Goal: Browse casually: Explore the website without a specific task or goal

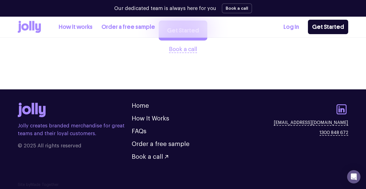
scroll to position [685, 0]
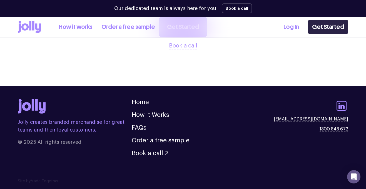
click at [329, 28] on link "Get Started" at bounding box center [328, 27] width 40 height 14
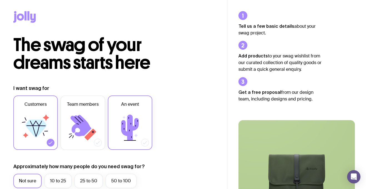
click at [133, 115] on icon at bounding box center [129, 127] width 33 height 33
click at [0, 0] on input "An event" at bounding box center [0, 0] width 0 height 0
click at [47, 116] on icon at bounding box center [35, 127] width 33 height 33
click at [0, 0] on input "Customers" at bounding box center [0, 0] width 0 height 0
click at [13, 14] on div at bounding box center [113, 18] width 227 height 36
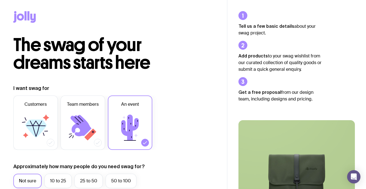
click at [20, 14] on icon at bounding box center [20, 17] width 7 height 7
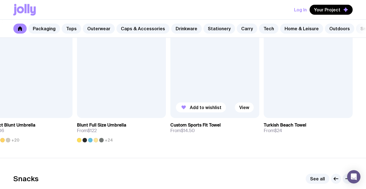
scroll to position [1766, 0]
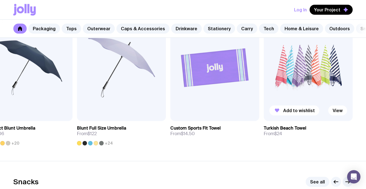
click at [283, 81] on img at bounding box center [308, 67] width 89 height 107
click at [211, 78] on img at bounding box center [214, 67] width 89 height 107
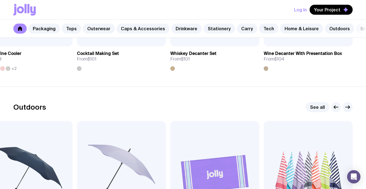
scroll to position [1658, 0]
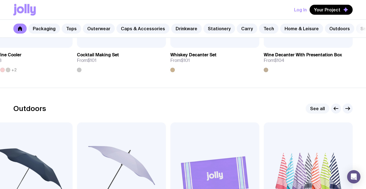
click at [313, 106] on link "See all" at bounding box center [318, 109] width 24 height 10
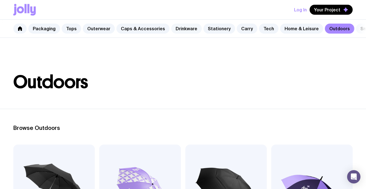
click at [182, 29] on link "Drinkware" at bounding box center [186, 29] width 31 height 10
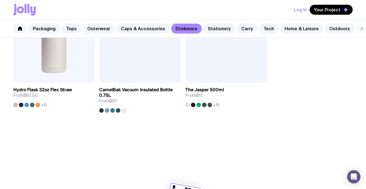
scroll to position [877, 0]
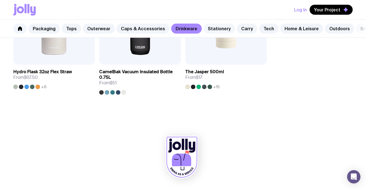
click at [213, 28] on link "Stationery" at bounding box center [219, 29] width 32 height 10
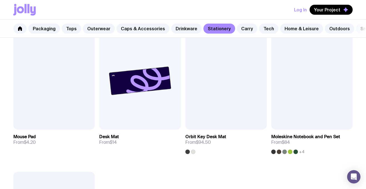
scroll to position [820, 0]
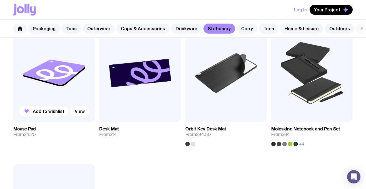
click at [50, 71] on img at bounding box center [53, 73] width 81 height 98
click at [151, 76] on img at bounding box center [139, 73] width 81 height 98
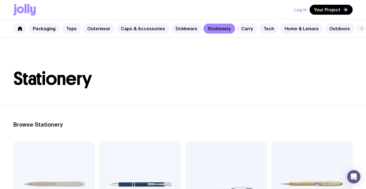
scroll to position [0, 0]
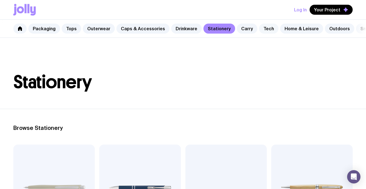
click at [263, 27] on link "Tech" at bounding box center [268, 29] width 19 height 10
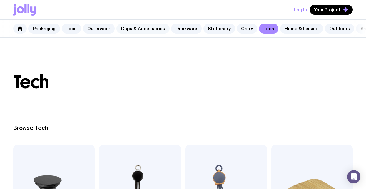
click at [140, 27] on link "Caps & Accessories" at bounding box center [142, 29] width 53 height 10
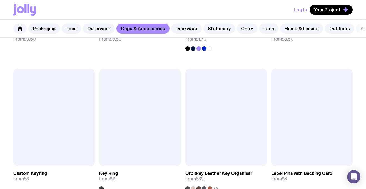
scroll to position [767, 0]
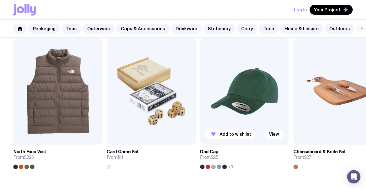
scroll to position [283, 0]
